Goal: Information Seeking & Learning: Learn about a topic

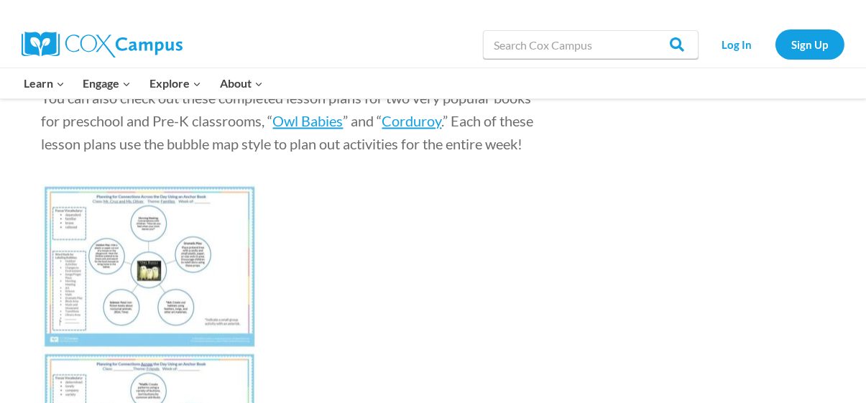
scroll to position [5474, 0]
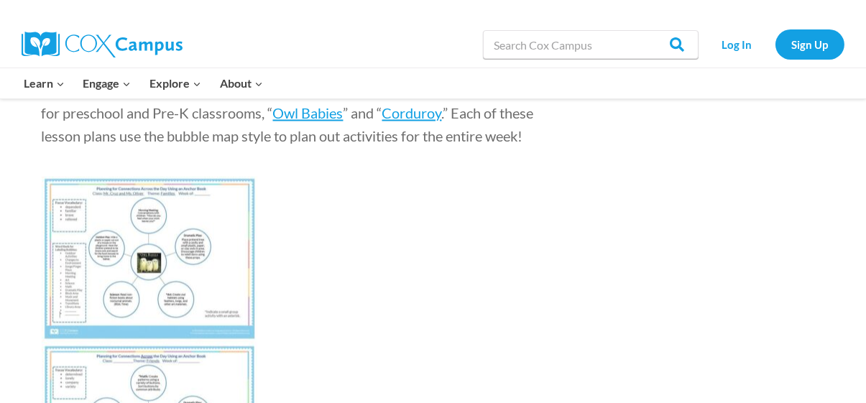
click at [207, 218] on img at bounding box center [150, 259] width 216 height 166
click at [240, 282] on img at bounding box center [150, 259] width 216 height 166
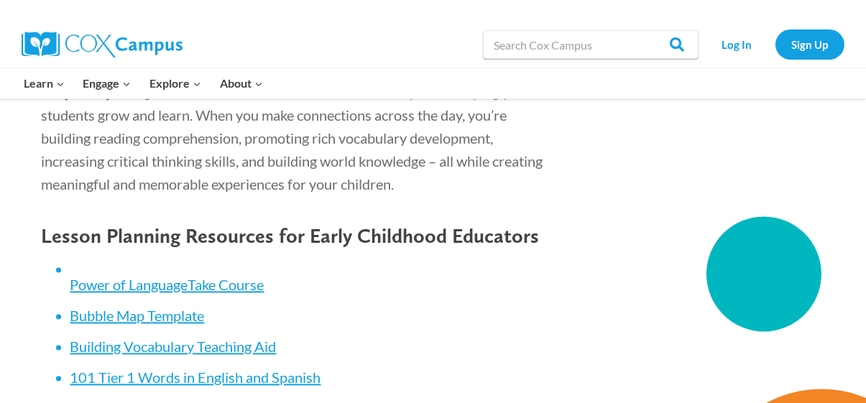
scroll to position [6049, 0]
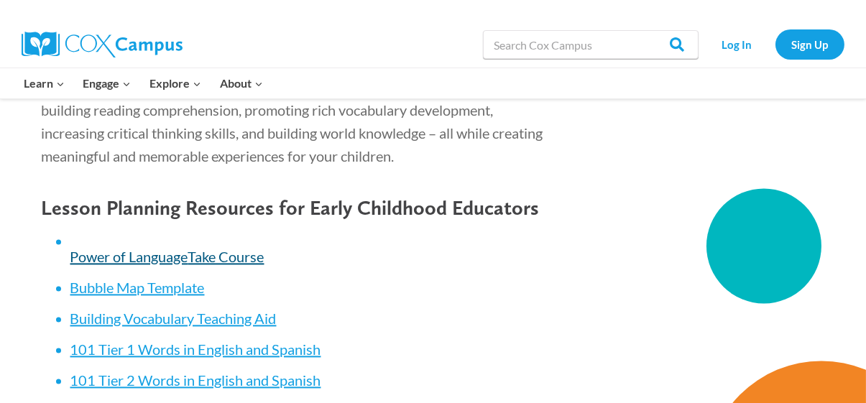
click at [249, 259] on span "Take Course" at bounding box center [226, 256] width 76 height 17
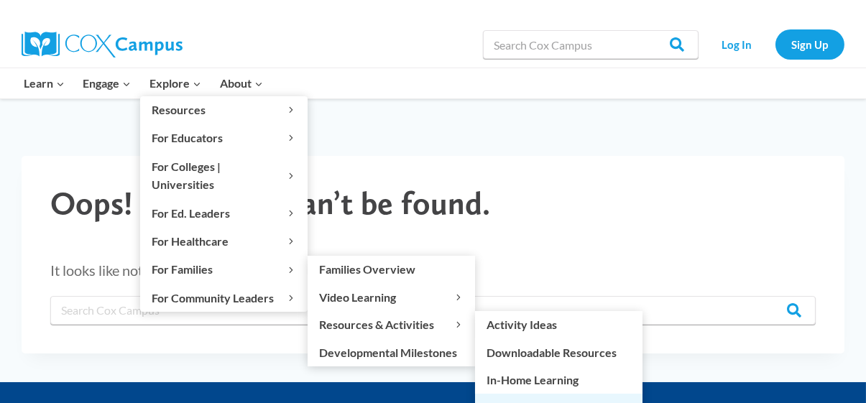
click at [511, 394] on link "Story Time" at bounding box center [558, 407] width 167 height 27
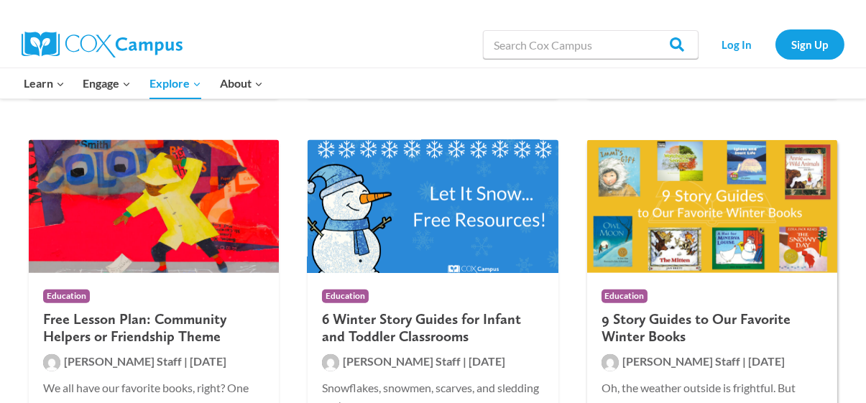
scroll to position [1581, 0]
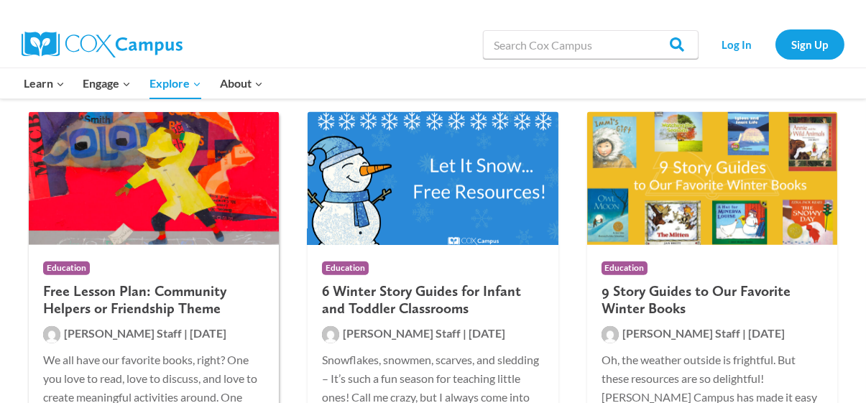
click at [170, 292] on h2 "Free Lesson Plan: Community Helpers or Friendship Theme" at bounding box center [153, 299] width 221 height 34
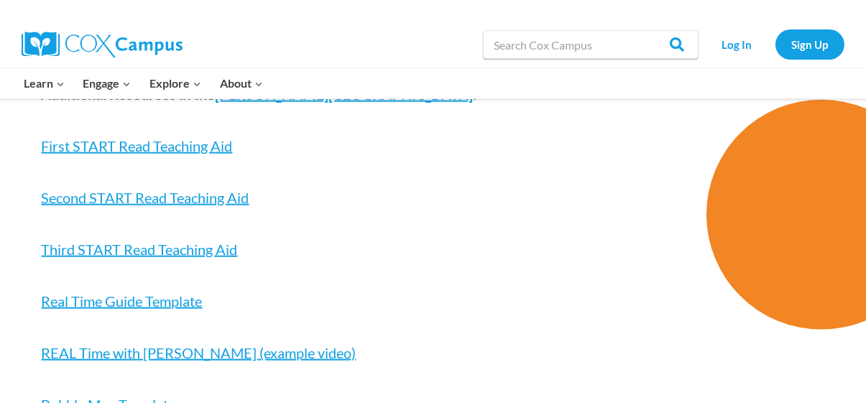
scroll to position [3719, 0]
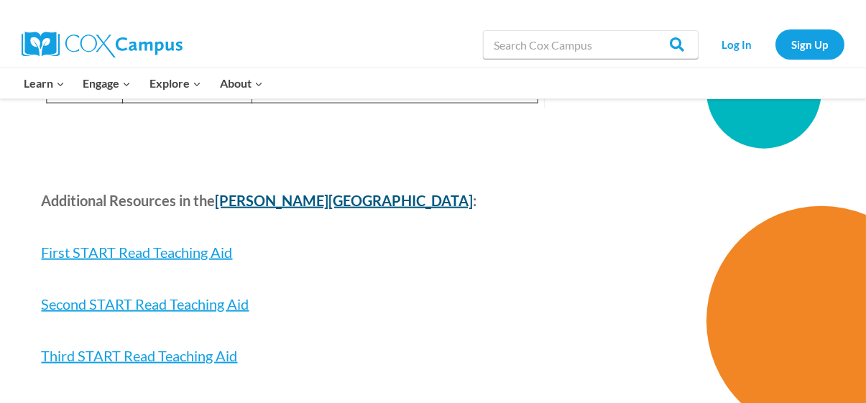
click at [302, 192] on b "[PERSON_NAME][GEOGRAPHIC_DATA]" at bounding box center [345, 200] width 258 height 17
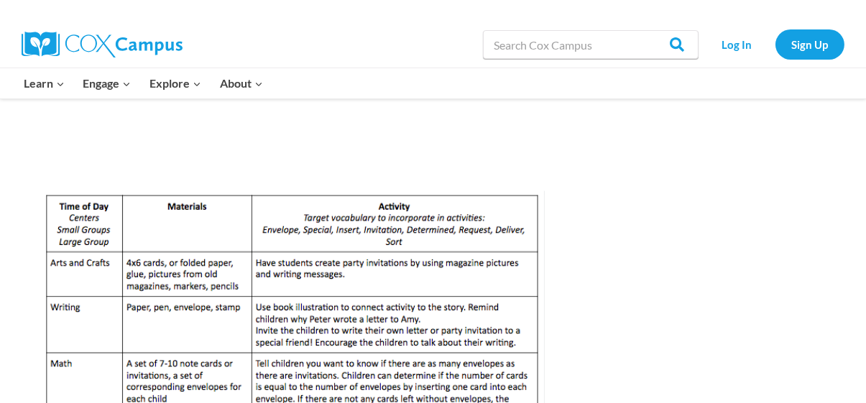
scroll to position [3000, 0]
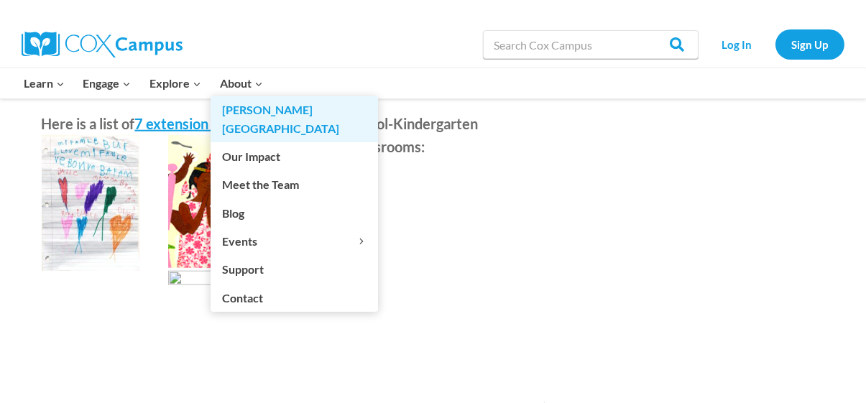
click at [247, 106] on link "[PERSON_NAME][GEOGRAPHIC_DATA]" at bounding box center [294, 119] width 167 height 46
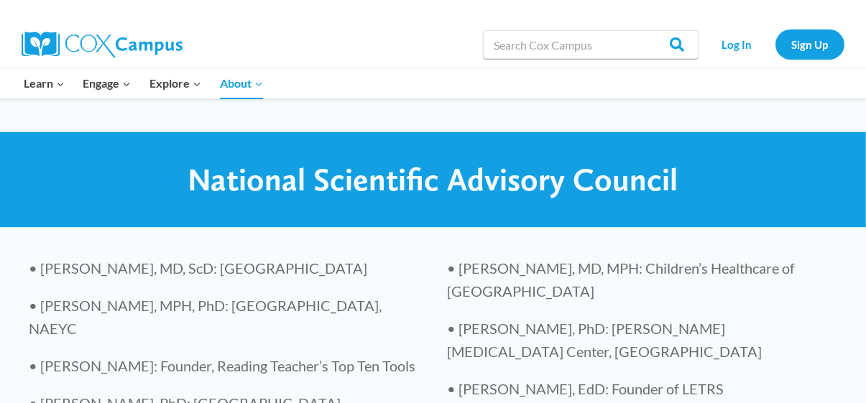
scroll to position [2778, 0]
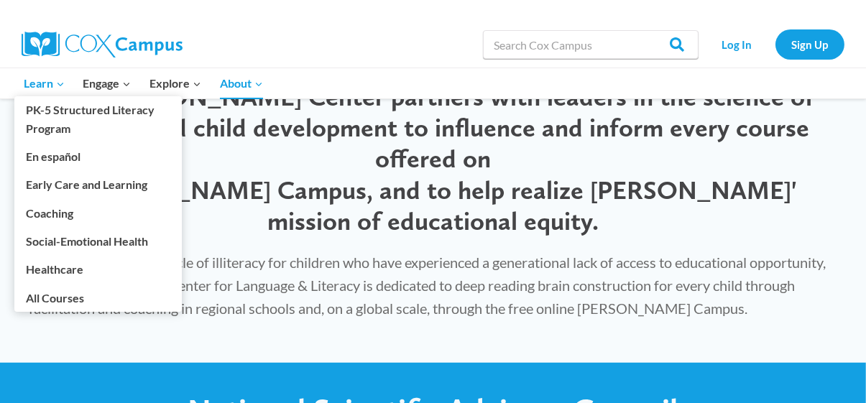
click at [53, 86] on span "Learn Expand" at bounding box center [44, 83] width 41 height 19
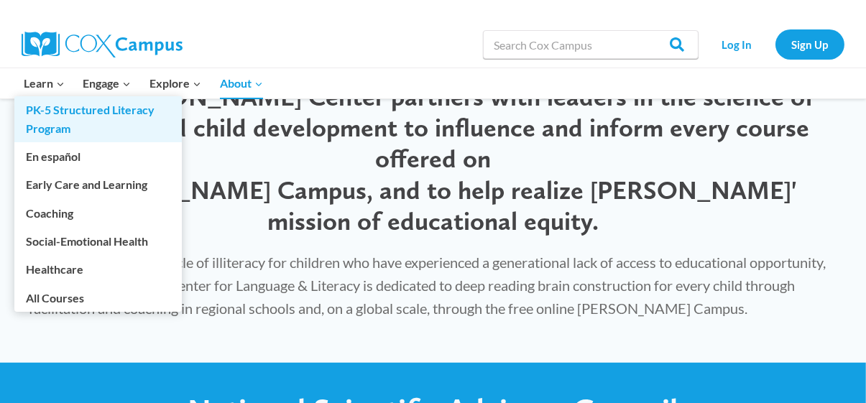
click at [60, 114] on link "PK-5 Structured Literacy Program" at bounding box center [97, 119] width 167 height 46
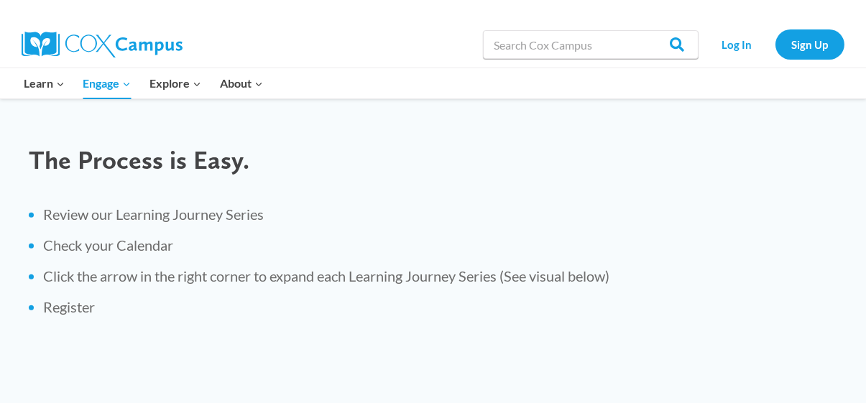
scroll to position [1222, 0]
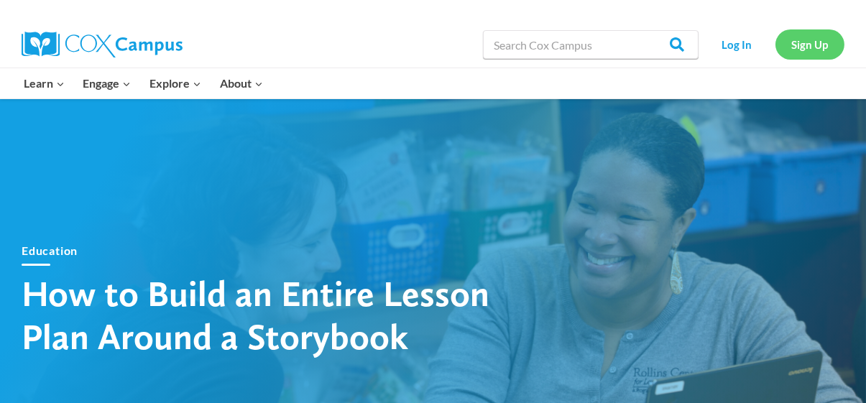
click at [813, 46] on link "Sign Up" at bounding box center [809, 43] width 69 height 29
